Goal: Information Seeking & Learning: Learn about a topic

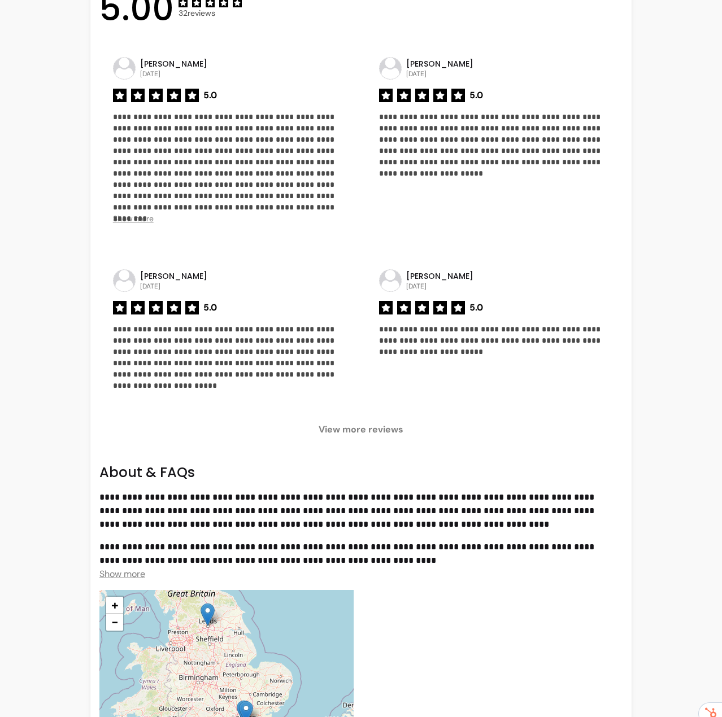
scroll to position [903, 0]
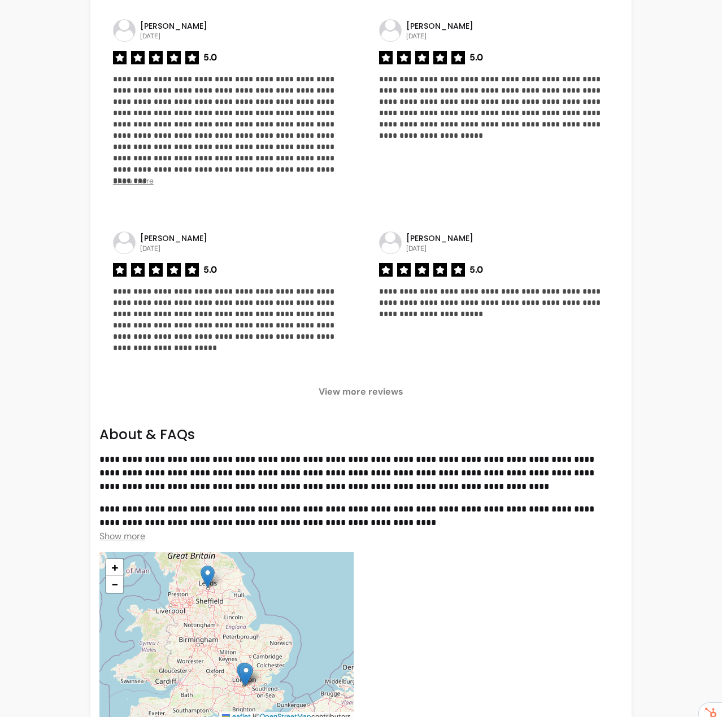
click at [381, 385] on span "View more reviews" at bounding box center [360, 392] width 523 height 14
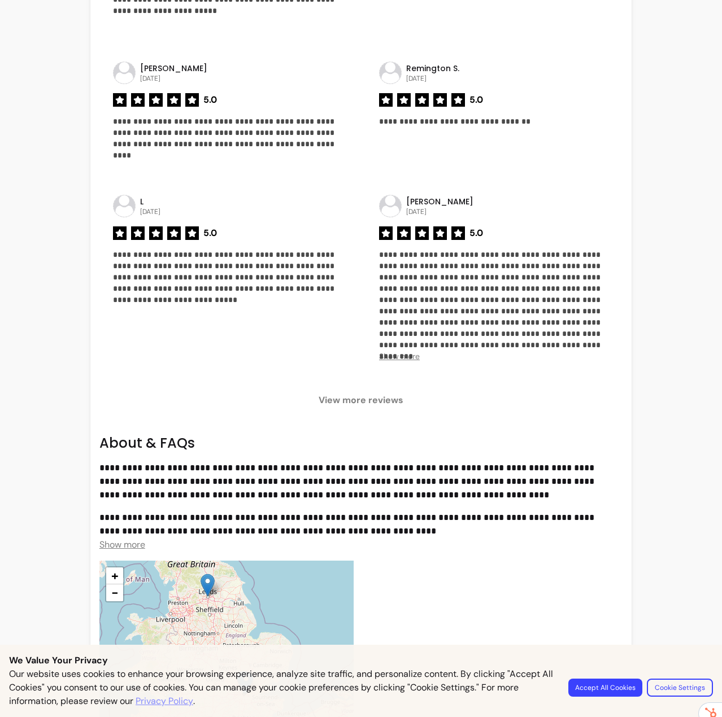
scroll to position [1242, 0]
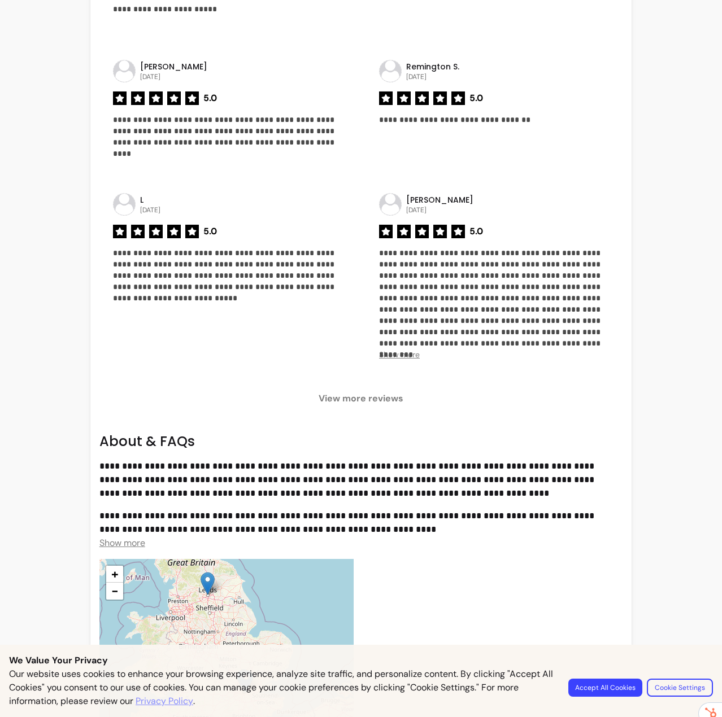
click at [395, 392] on span "View more reviews" at bounding box center [360, 399] width 523 height 14
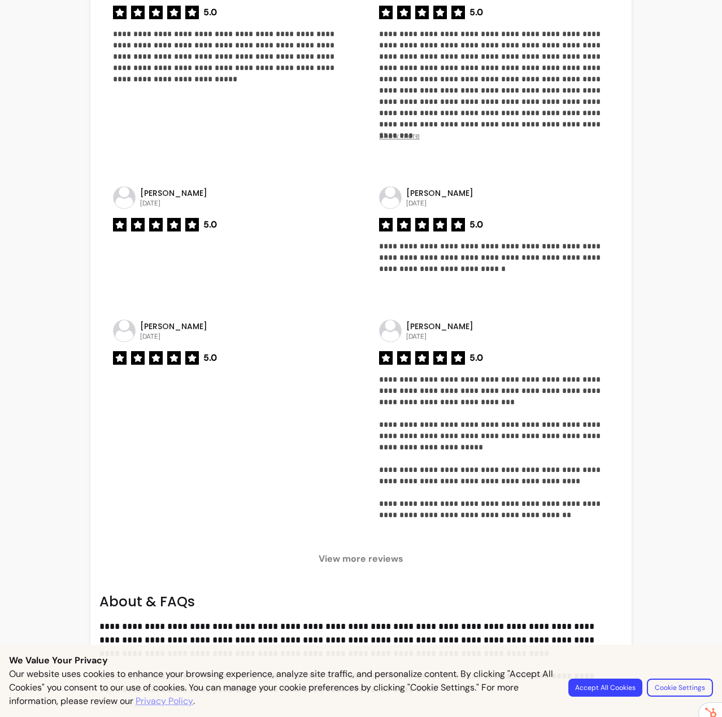
scroll to position [1525, 0]
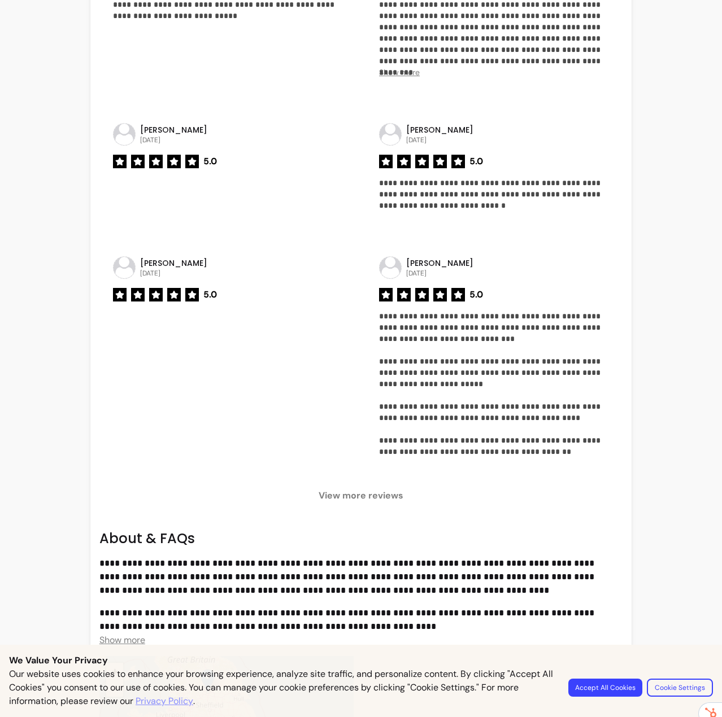
click at [380, 489] on span "View more reviews" at bounding box center [360, 496] width 523 height 14
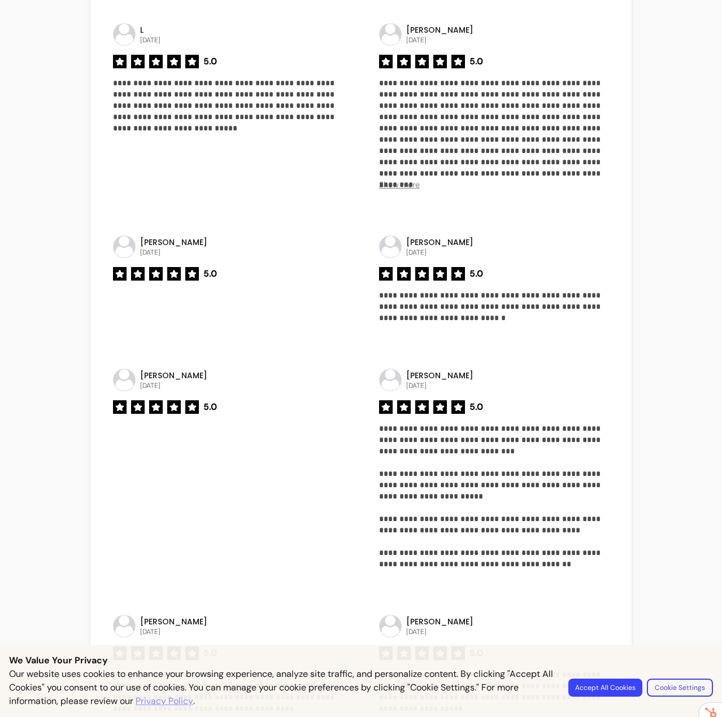
scroll to position [1412, 0]
click at [411, 180] on span "Show more" at bounding box center [399, 185] width 41 height 10
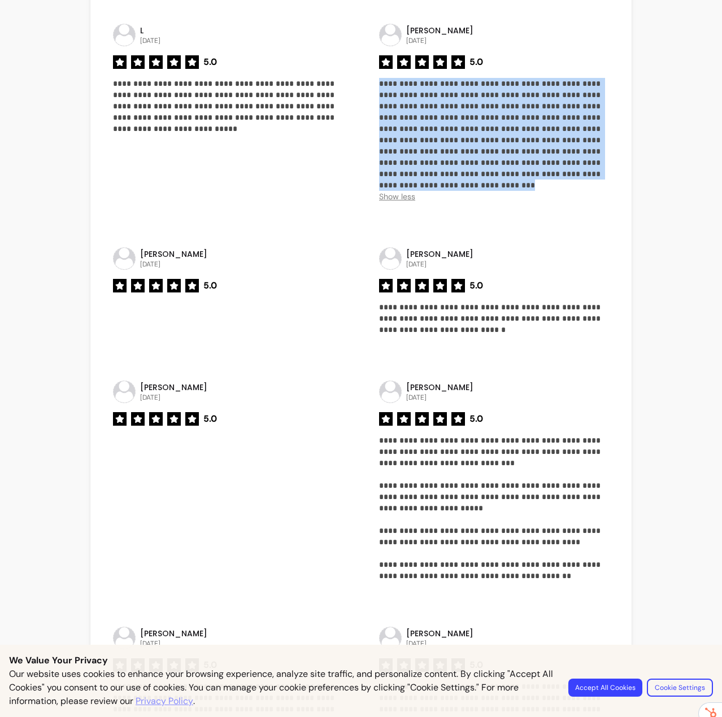
drag, startPoint x: 523, startPoint y: 151, endPoint x: 548, endPoint y: 45, distance: 109.0
click at [548, 45] on div "**********" at bounding box center [493, 117] width 257 height 215
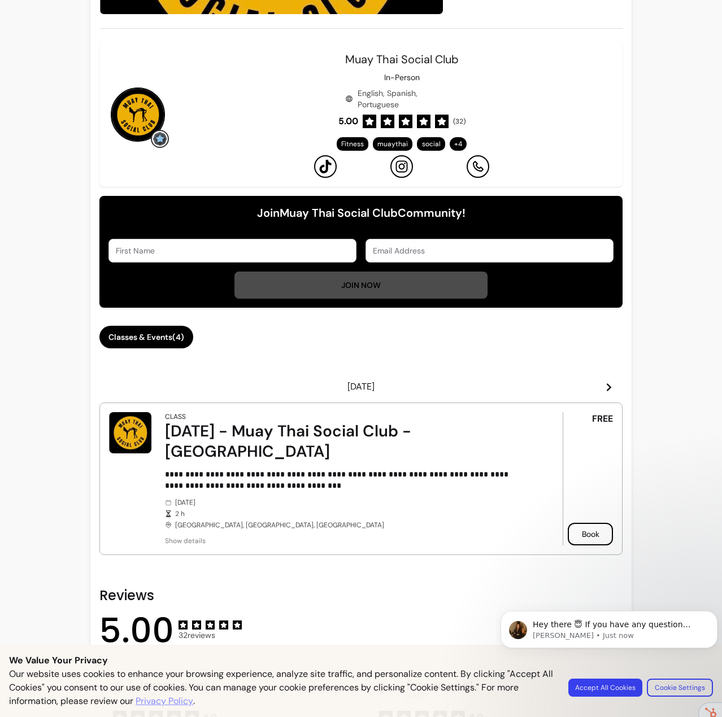
scroll to position [0, 0]
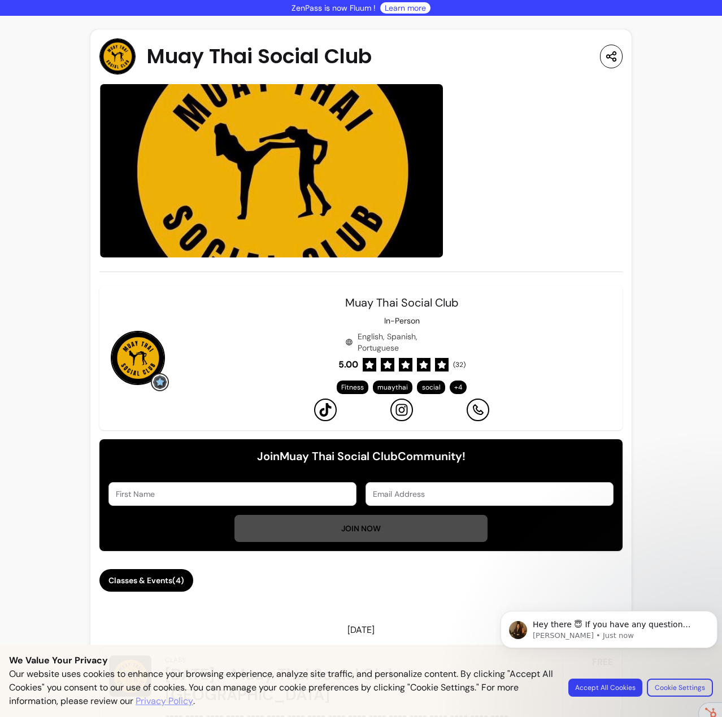
click at [313, 7] on p "ZenPass is now Fluum !" at bounding box center [333, 7] width 84 height 11
click at [303, 9] on p "ZenPass is now Fluum !" at bounding box center [333, 7] width 84 height 11
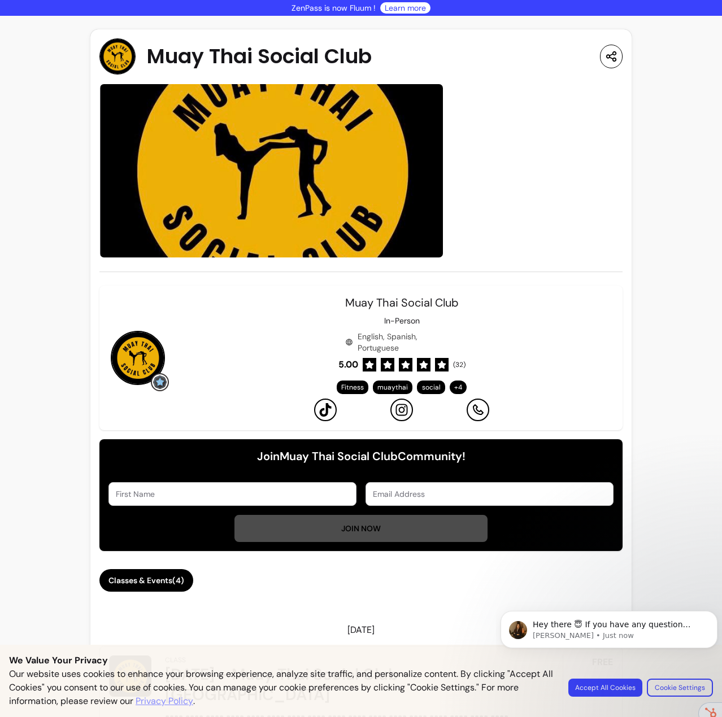
click at [340, 8] on p "ZenPass is now Fluum !" at bounding box center [333, 7] width 84 height 11
click at [353, 8] on p "ZenPass is now Fluum !" at bounding box center [333, 7] width 84 height 11
click at [355, 12] on p "ZenPass is now Fluum !" at bounding box center [333, 7] width 84 height 11
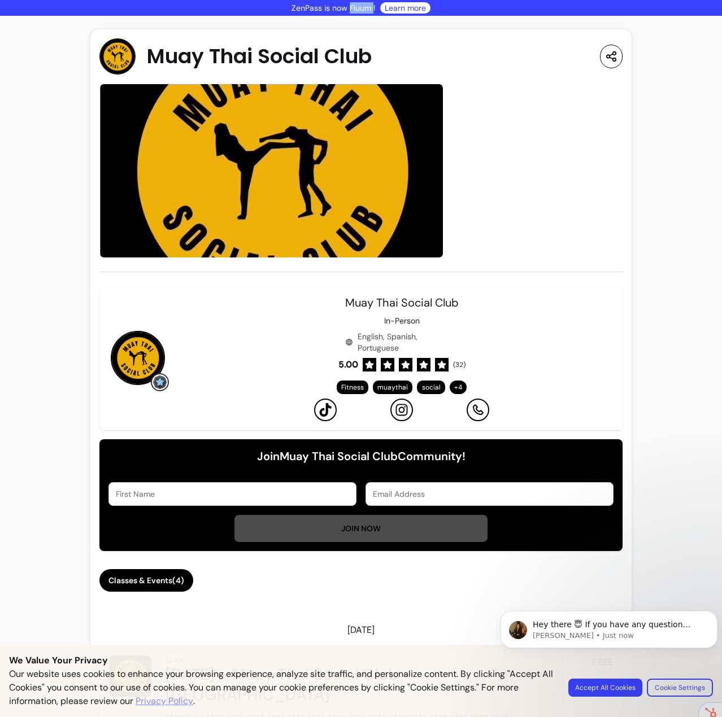
click at [355, 12] on p "ZenPass is now Fluum !" at bounding box center [333, 7] width 84 height 11
drag, startPoint x: 355, startPoint y: 12, endPoint x: 365, endPoint y: 29, distance: 20.2
click at [355, 11] on p "ZenPass is now Fluum !" at bounding box center [333, 7] width 84 height 11
click at [362, 14] on div "ZenPass is now Fluum ! Learn more" at bounding box center [361, 8] width 722 height 16
click at [361, 13] on div "ZenPass is now Fluum ! Learn more" at bounding box center [361, 8] width 722 height 16
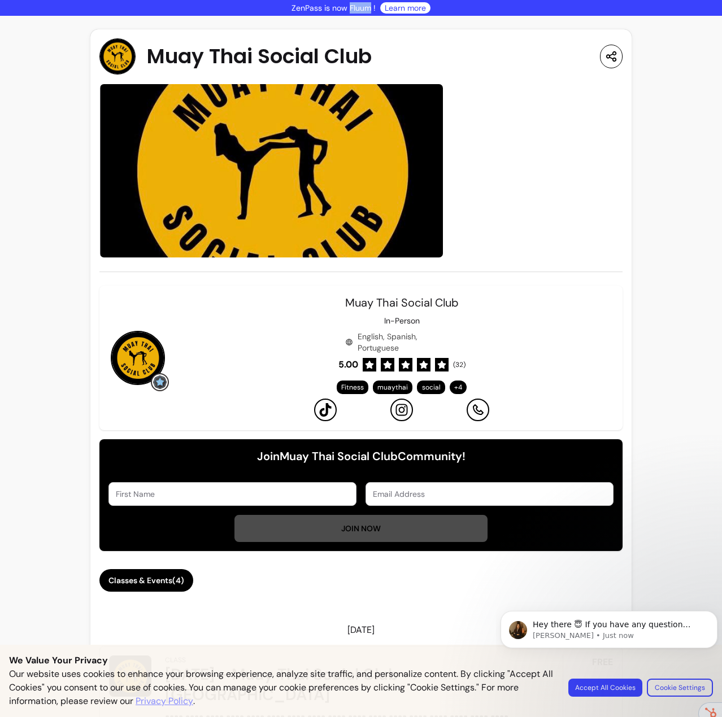
click at [360, 10] on p "ZenPass is now Fluum !" at bounding box center [333, 7] width 84 height 11
click at [413, 11] on link "Learn more" at bounding box center [405, 7] width 41 height 11
